Goal: Find specific page/section: Find specific page/section

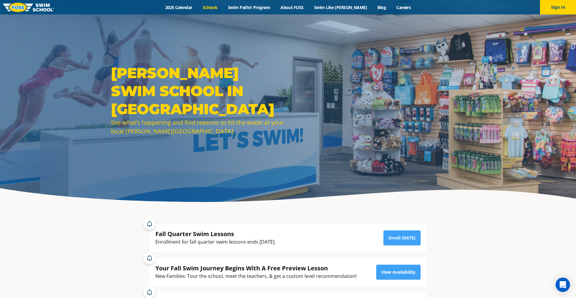
click at [219, 7] on link "Schools" at bounding box center [209, 7] width 25 height 6
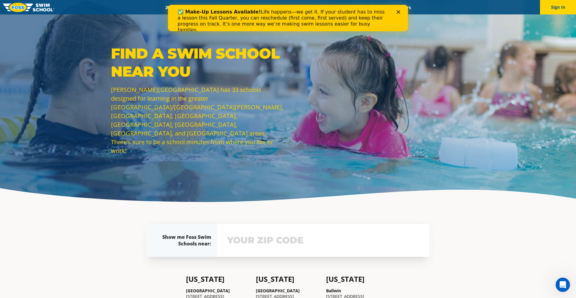
click at [399, 11] on polygon "Close" at bounding box center [399, 12] width 4 height 4
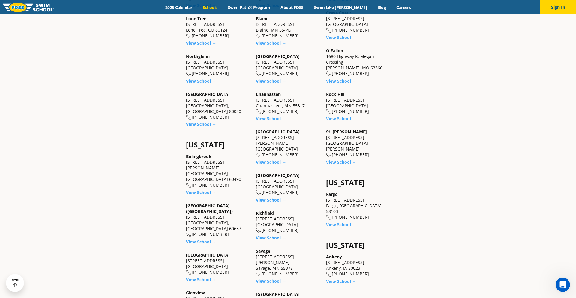
scroll to position [328, 0]
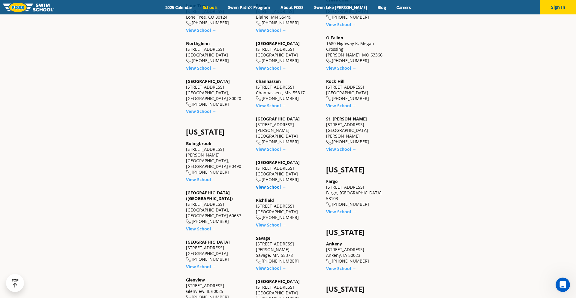
click at [276, 184] on link "View School →" at bounding box center [271, 187] width 30 height 6
